Goal: Find contact information: Find contact information

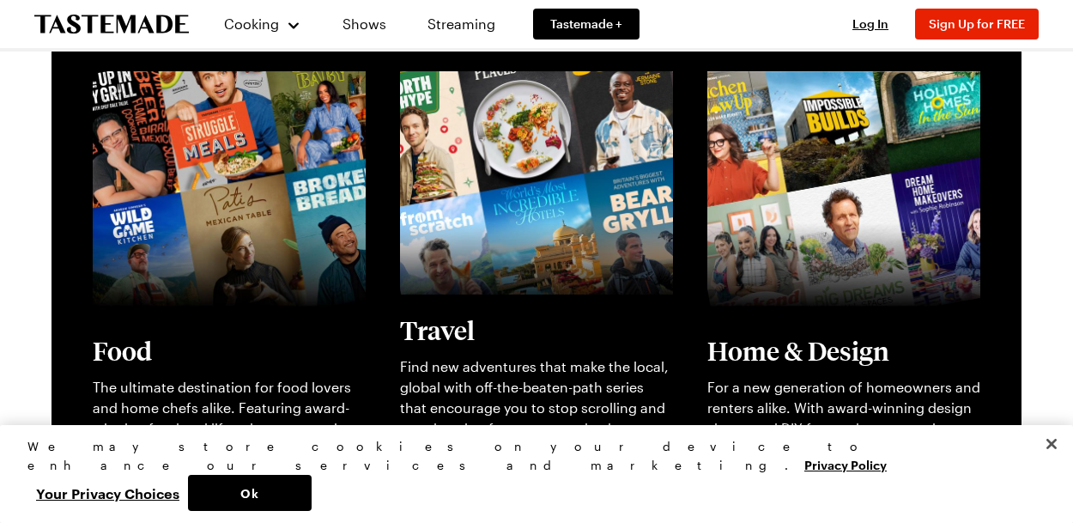
scroll to position [866, 0]
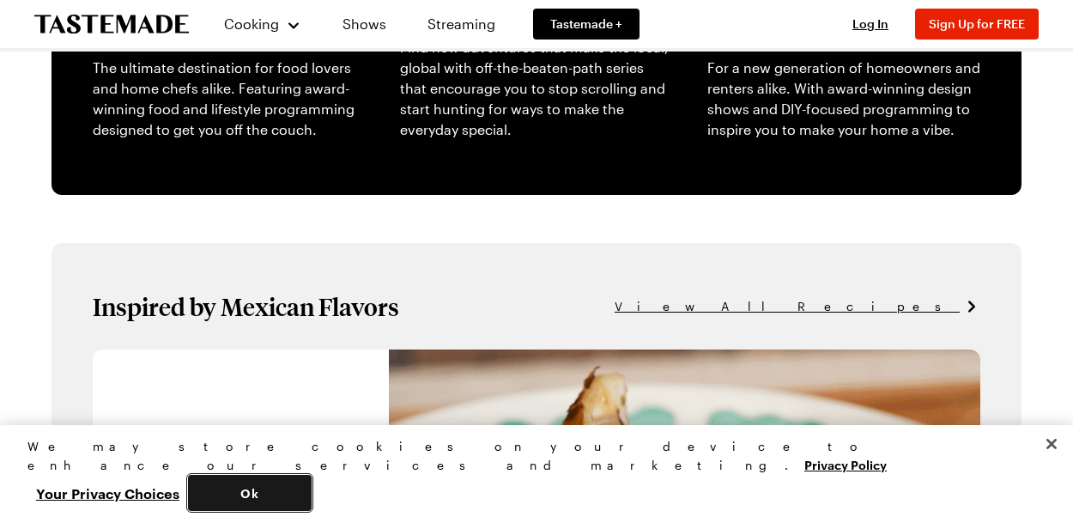
click at [312, 485] on button "Ok" at bounding box center [250, 493] width 124 height 36
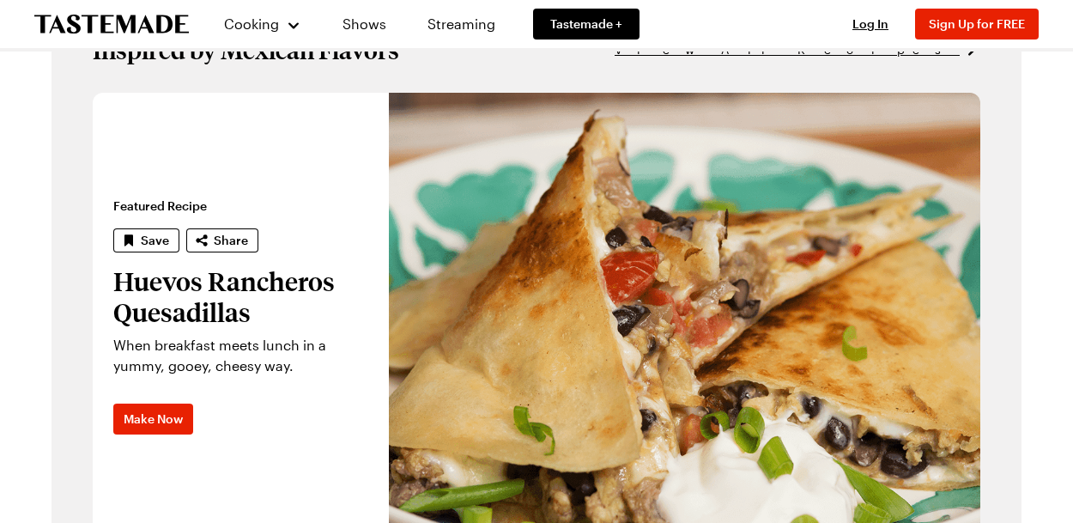
scroll to position [1145, 0]
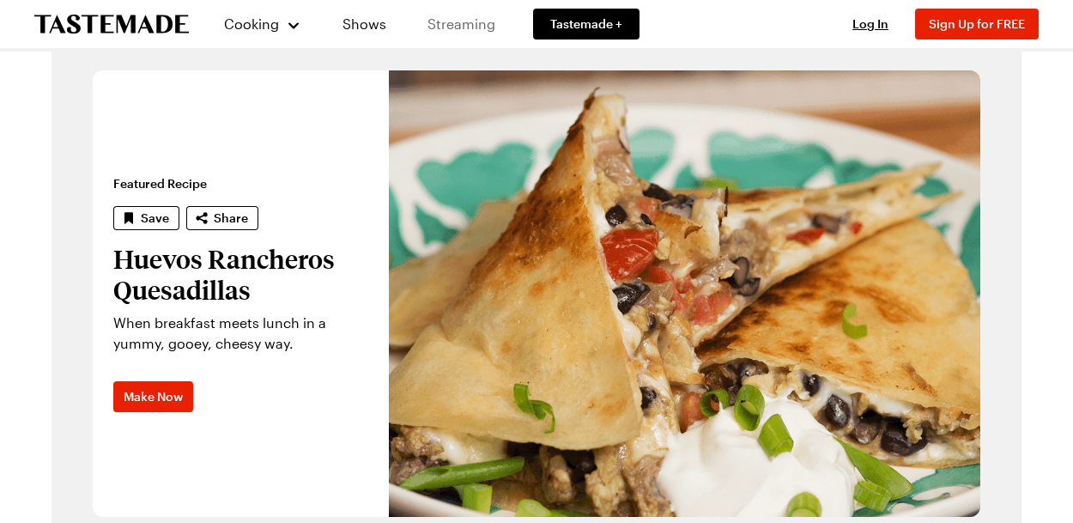
click at [459, 30] on link "Streaming" at bounding box center [461, 24] width 102 height 48
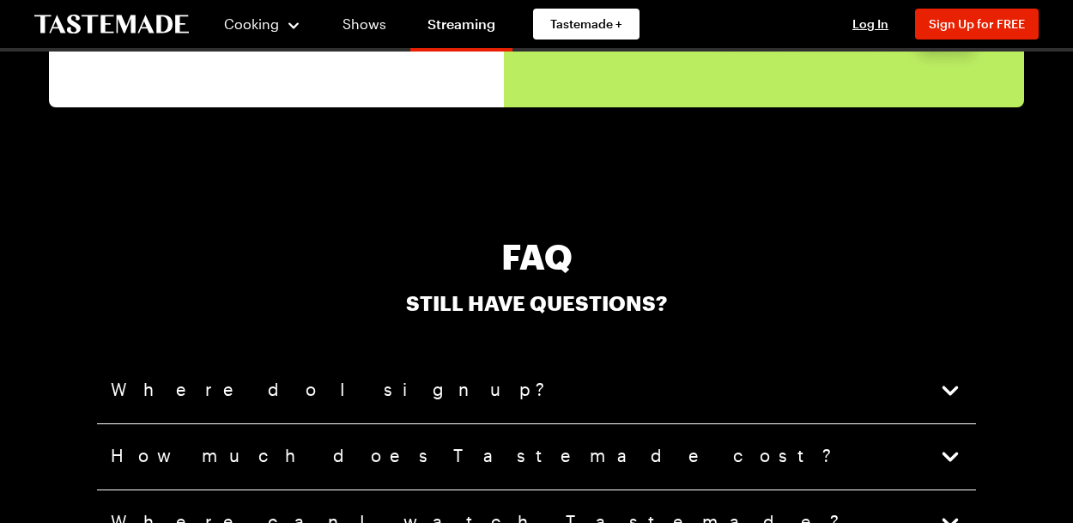
scroll to position [4401, 0]
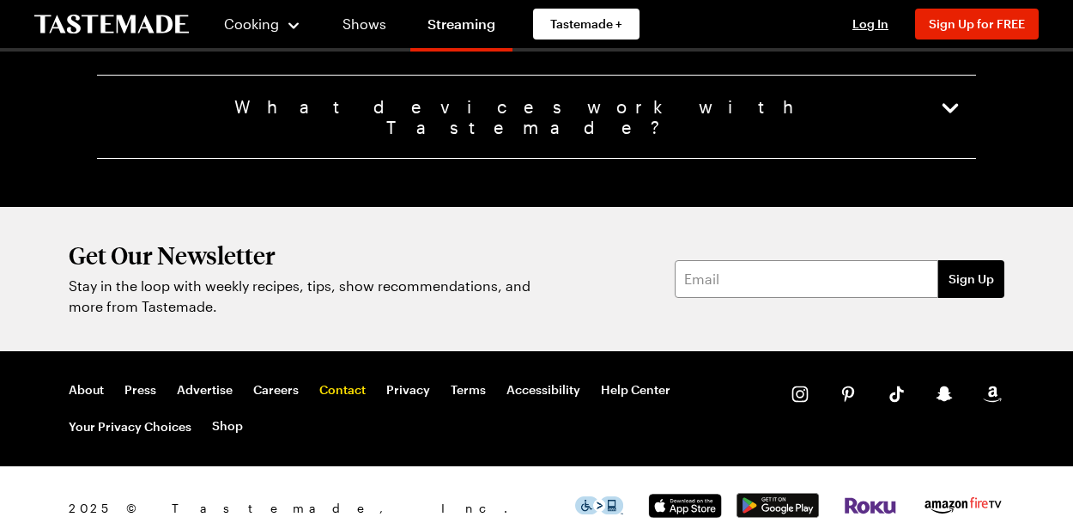
click at [345, 382] on link "Contact" at bounding box center [342, 389] width 46 height 15
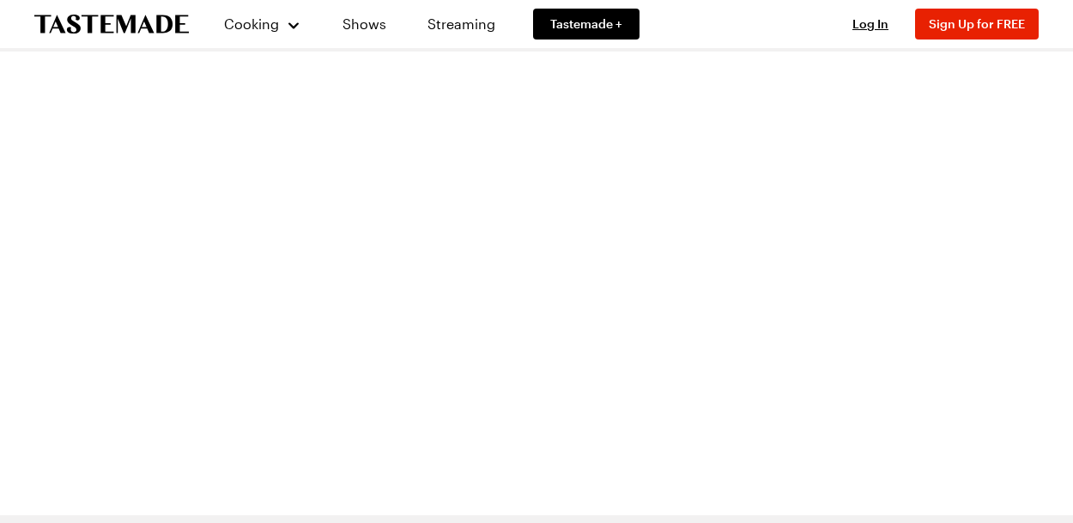
scroll to position [288, 0]
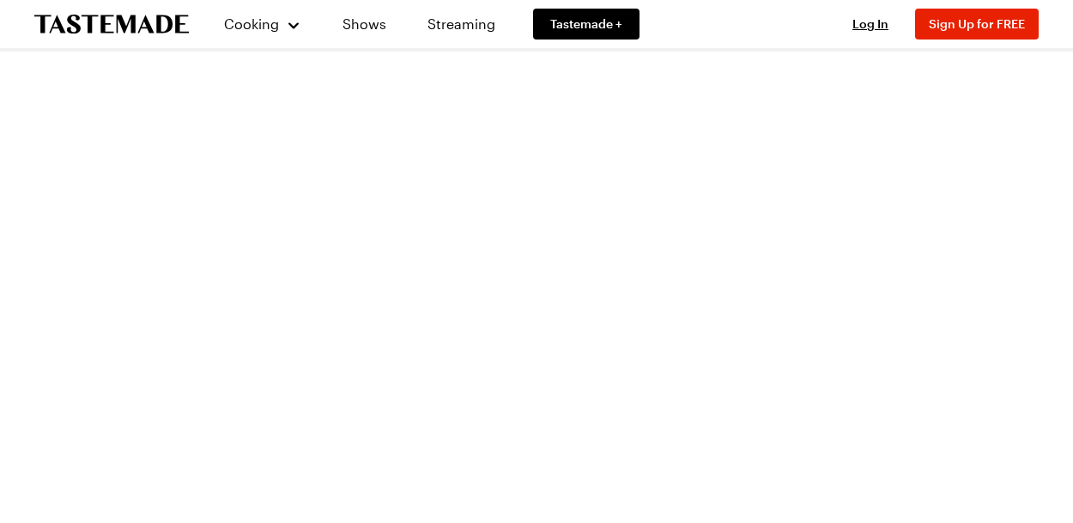
scroll to position [4401, 0]
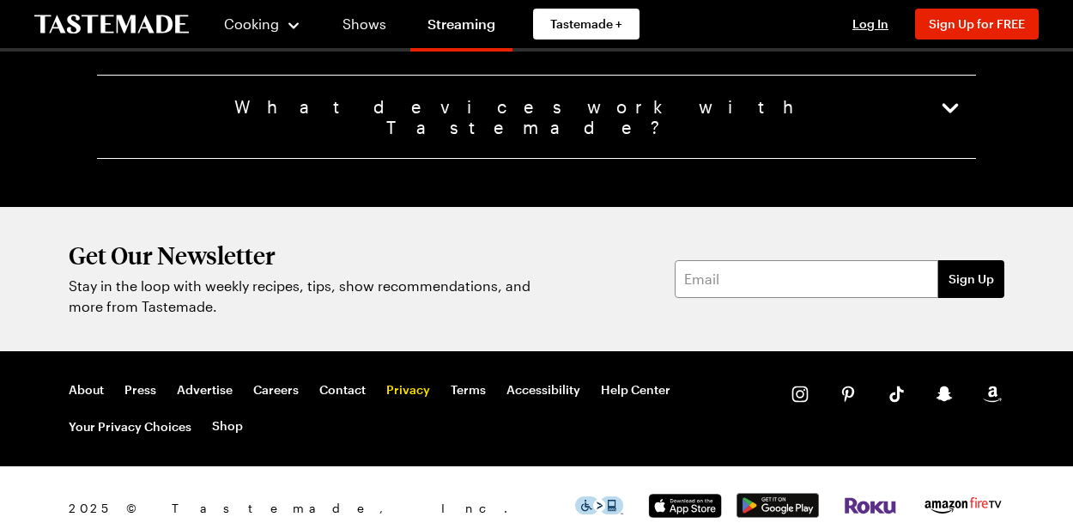
click at [409, 382] on link "Privacy" at bounding box center [408, 389] width 44 height 15
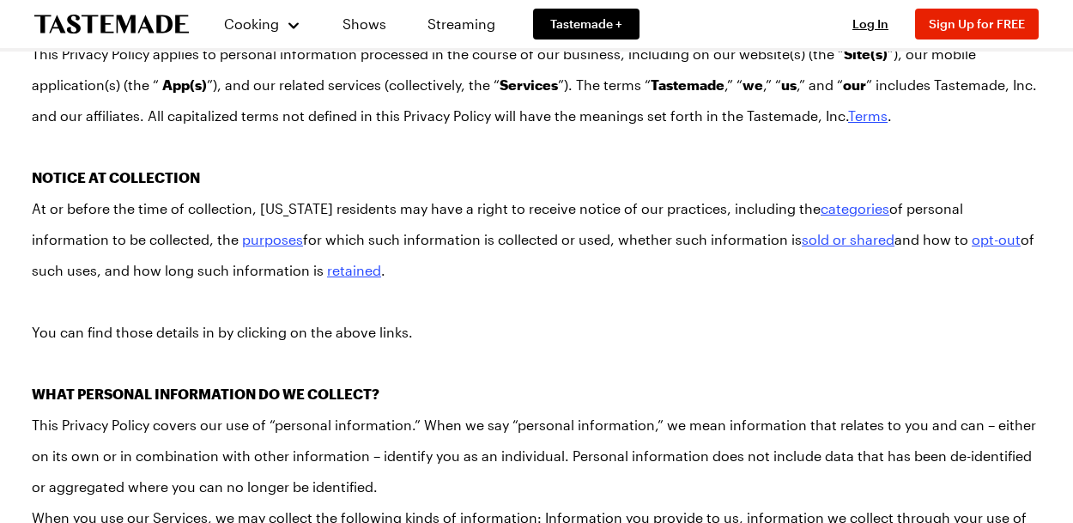
scroll to position [13232, 0]
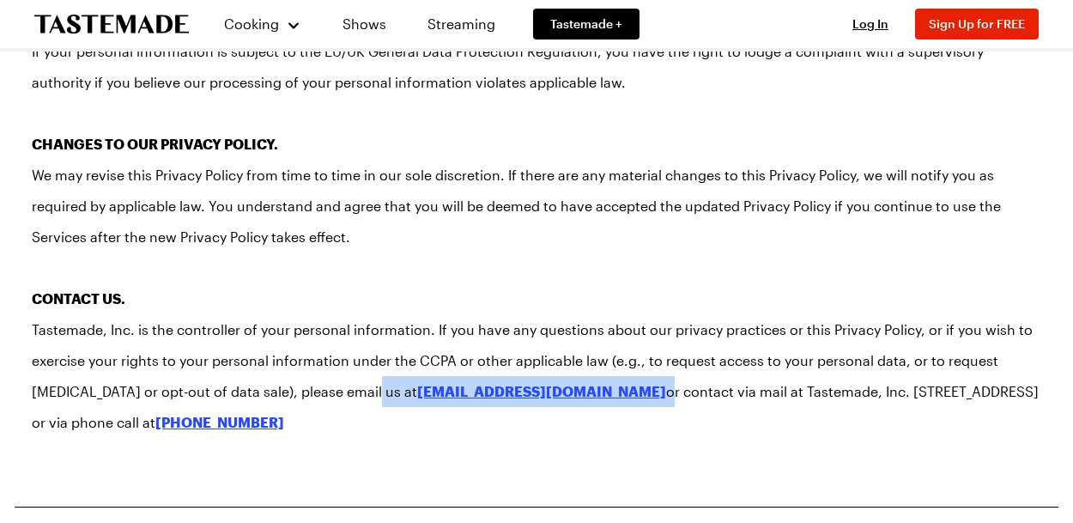
drag, startPoint x: 477, startPoint y: 269, endPoint x: 301, endPoint y: 255, distance: 176.6
click at [301, 314] on p "Tastemade, Inc. is the controller of your personal information. If you have any…" at bounding box center [537, 376] width 1010 height 124
copy p "[EMAIL_ADDRESS][DOMAIN_NAME]"
